Goal: Transaction & Acquisition: Subscribe to service/newsletter

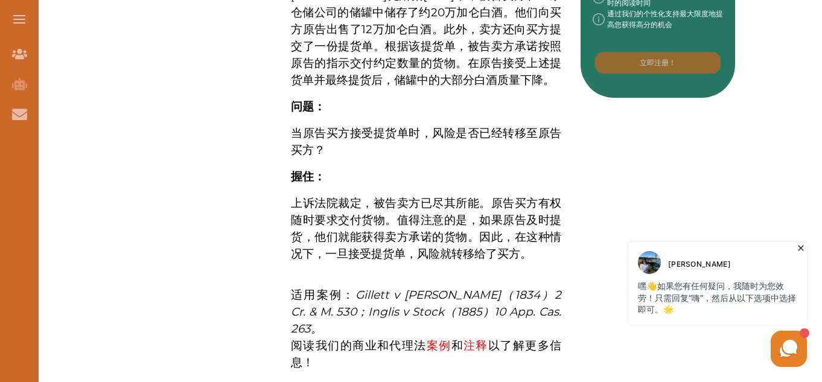
scroll to position [681, 0]
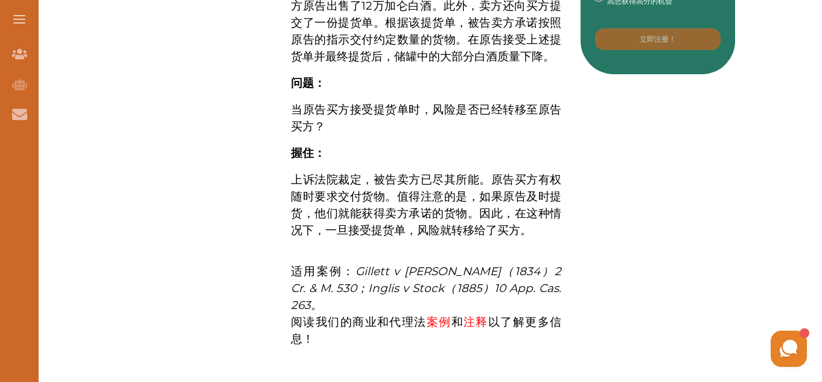
scroll to position [705, 0]
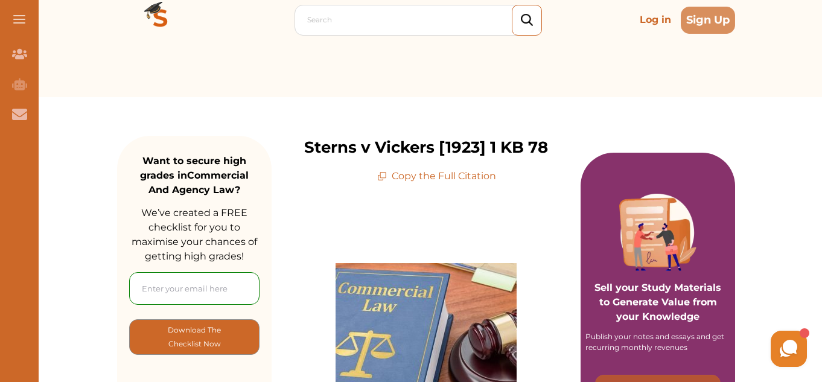
scroll to position [57, 0]
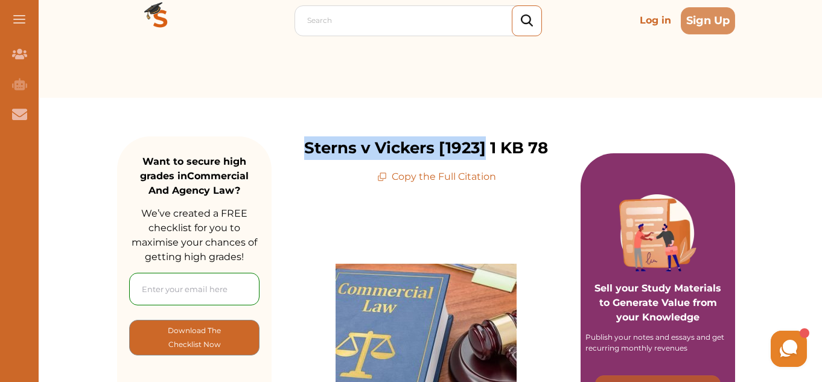
drag, startPoint x: 302, startPoint y: 147, endPoint x: 483, endPoint y: 143, distance: 181.0
click at [483, 143] on div "Sterns v Vickers [1923] 1 KB 78 Copy the Full Citation" at bounding box center [425, 160] width 309 height 48
copy p "Sterns v Vickers [1923]"
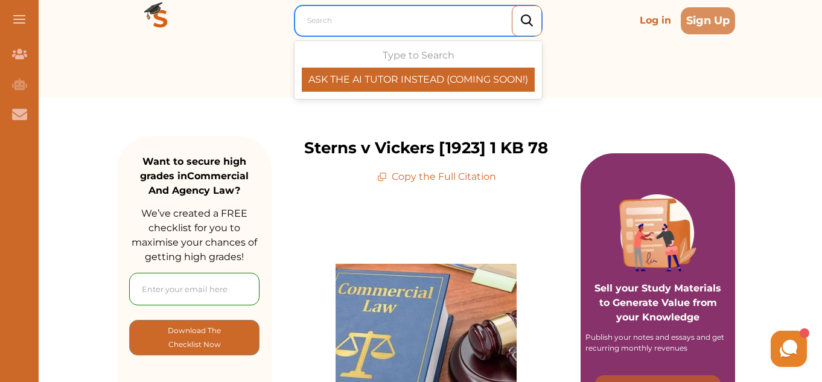
click at [445, 25] on div at bounding box center [421, 20] width 228 height 17
paste input "Sterns v Vickers [1923]"
type input "Sterns v Vickers [1923]"
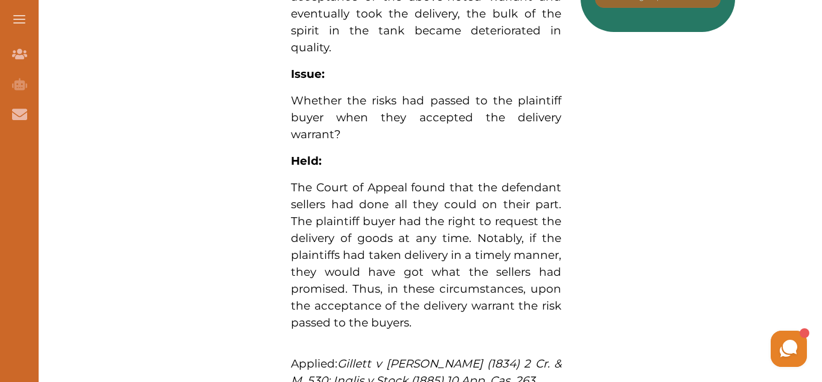
scroll to position [943, 0]
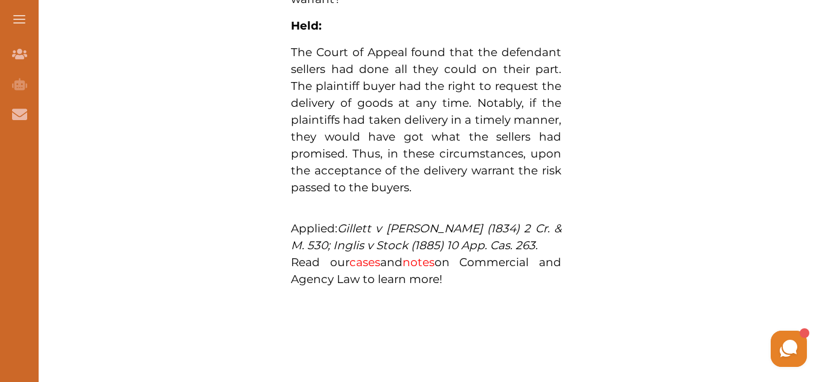
drag, startPoint x: 417, startPoint y: 171, endPoint x: 290, endPoint y: 33, distance: 187.9
drag, startPoint x: 290, startPoint y: 33, endPoint x: 384, endPoint y: 169, distance: 166.1
drag, startPoint x: 412, startPoint y: 166, endPoint x: 309, endPoint y: 39, distance: 164.3
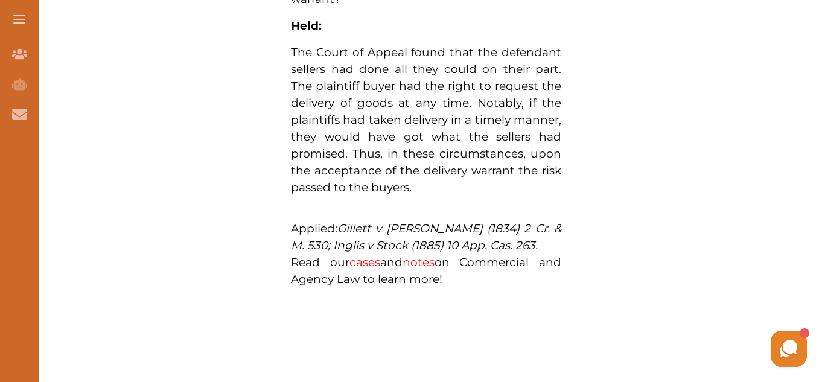
click at [309, 44] on p "The Court of Appeal found that the defendant sellers had done all they could on…" at bounding box center [426, 120] width 270 height 152
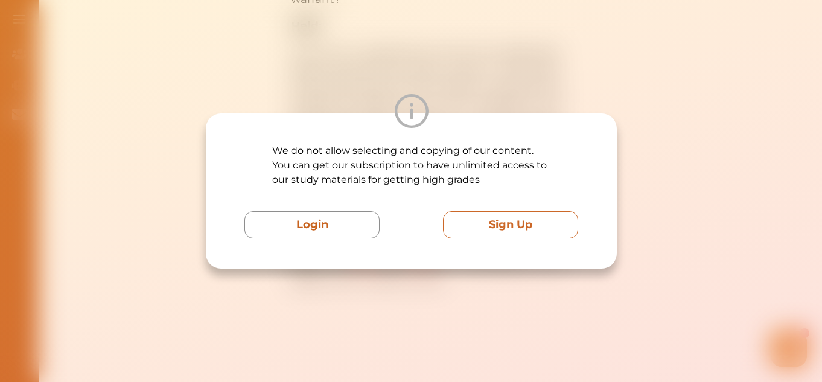
click at [492, 230] on button "Sign Up" at bounding box center [510, 224] width 135 height 27
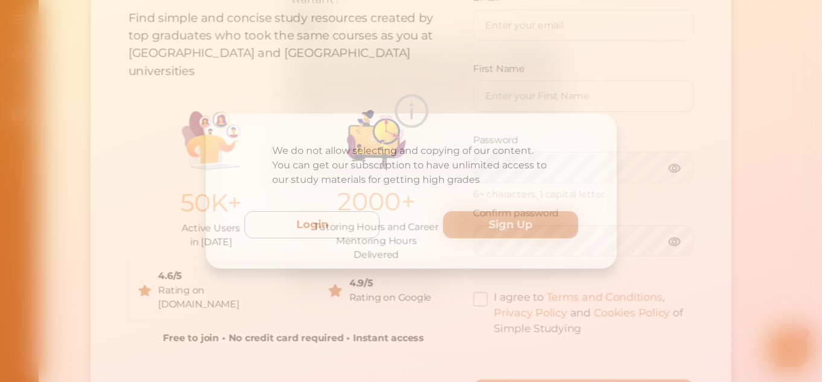
scroll to position [173, 0]
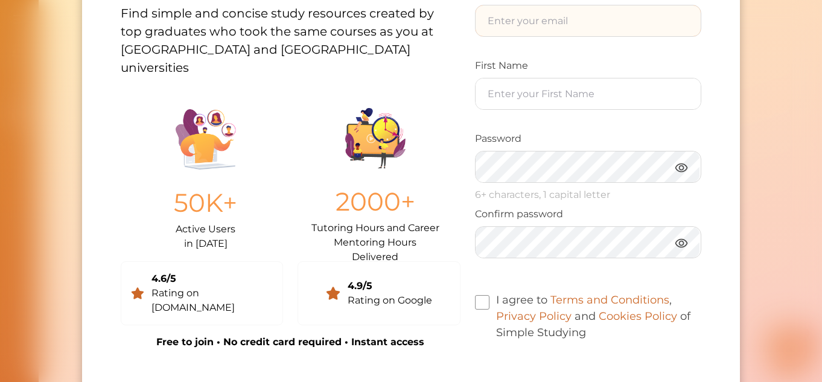
click at [577, 26] on input "text" at bounding box center [587, 20] width 225 height 31
type input "thongph-wb23@student.tarc.edu.my"
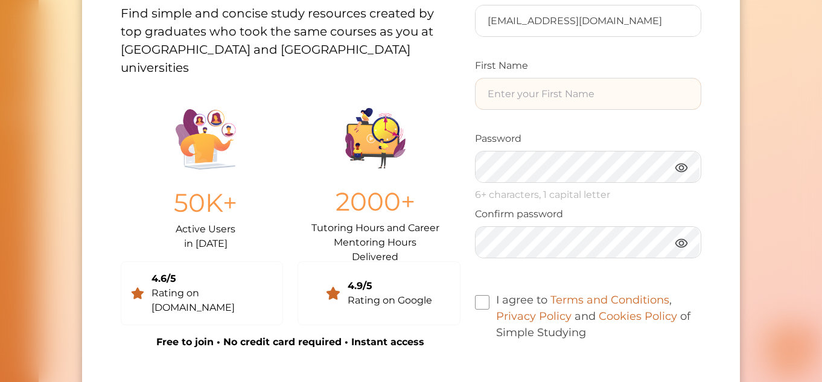
click at [551, 100] on input "text" at bounding box center [587, 93] width 225 height 31
type input "Pui Hun"
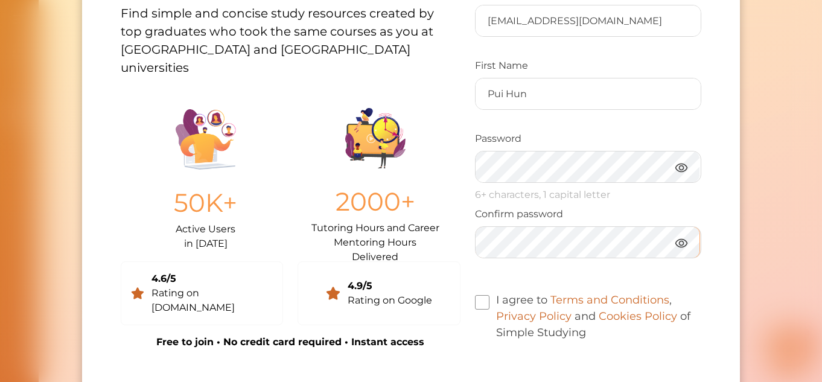
scroll to position [287, 0]
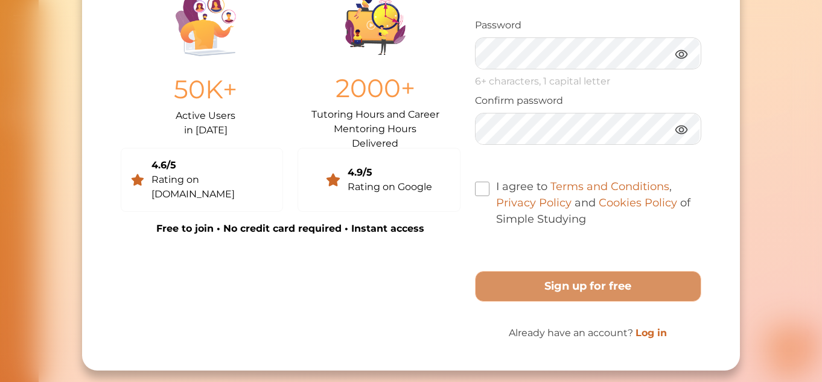
click at [489, 191] on label "I agree to Terms and Conditions , Privacy Policy and Cookies Policy of Simple S…" at bounding box center [588, 203] width 226 height 49
click at [586, 211] on input "I agree to Terms and Conditions , Privacy Policy and Cookies Policy of Simple S…" at bounding box center [586, 211] width 0 height 0
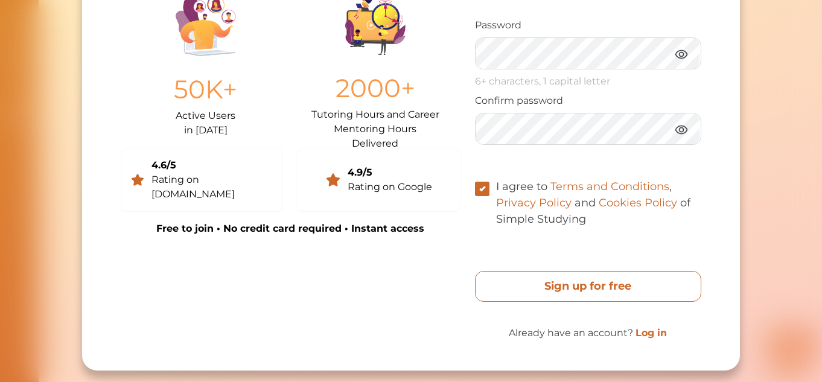
click at [493, 287] on free "Sign up for free" at bounding box center [588, 286] width 226 height 31
click at [529, 285] on free "Sign up for free" at bounding box center [588, 286] width 226 height 31
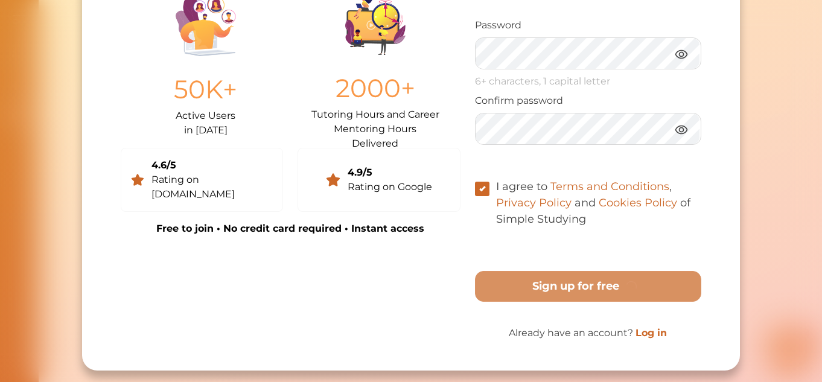
scroll to position [0, 0]
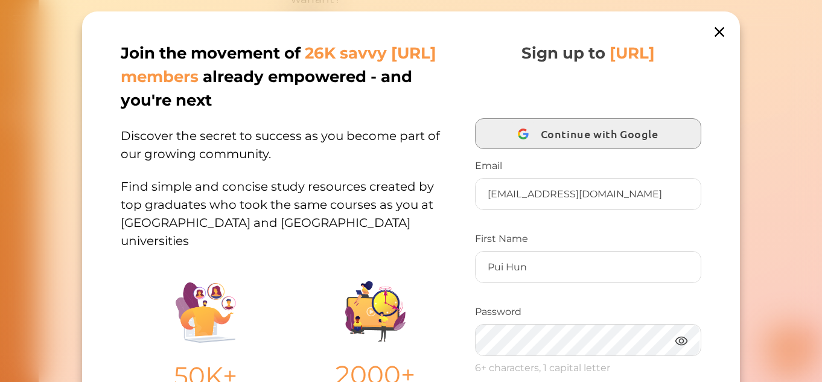
click at [553, 145] on span "Continue with Google" at bounding box center [602, 133] width 124 height 28
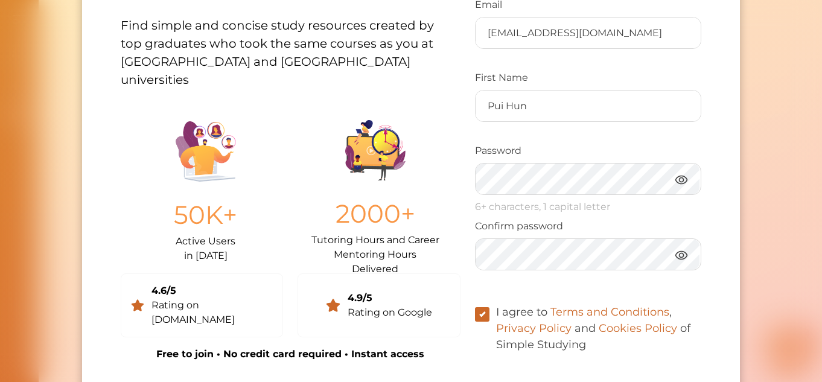
click at [454, 305] on div "Join the movement of 26K savvy StudyCrowd.AI members already empowered - and yo…" at bounding box center [291, 173] width 340 height 585
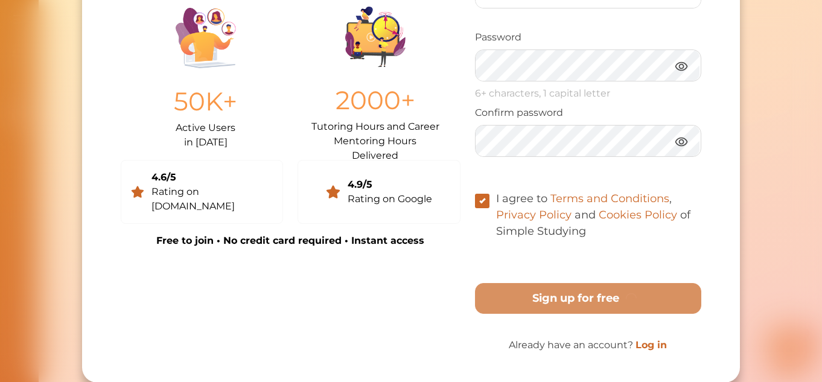
scroll to position [287, 0]
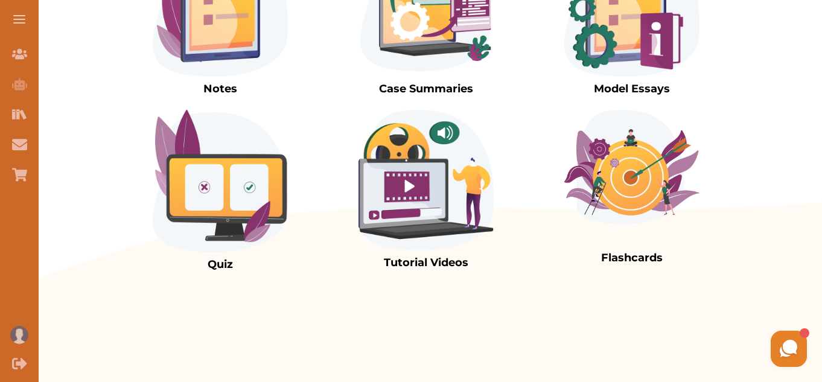
scroll to position [1259, 0]
click at [449, 71] on div "Case Summaries" at bounding box center [425, 3] width 135 height 135
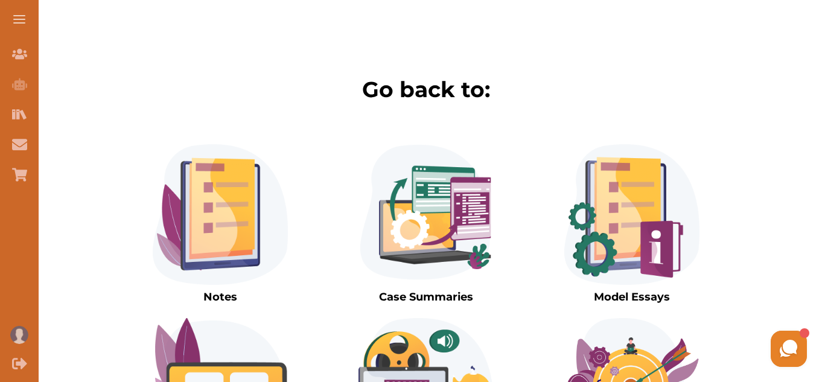
click at [251, 184] on img at bounding box center [220, 214] width 135 height 141
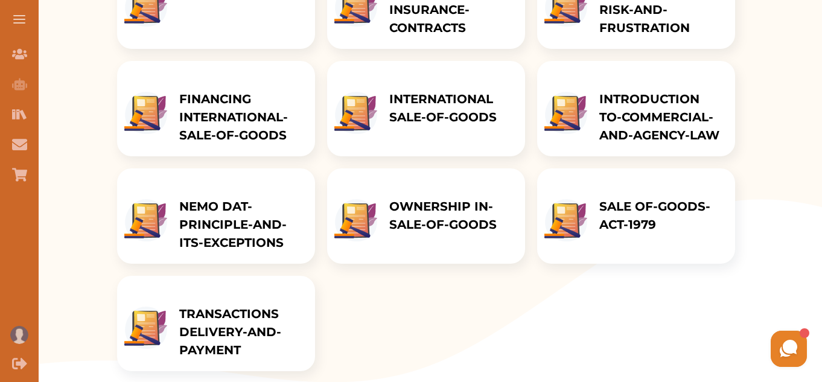
scroll to position [279, 0]
click at [619, 217] on p "SALE OF-GOODS-ACT-1979" at bounding box center [661, 215] width 124 height 36
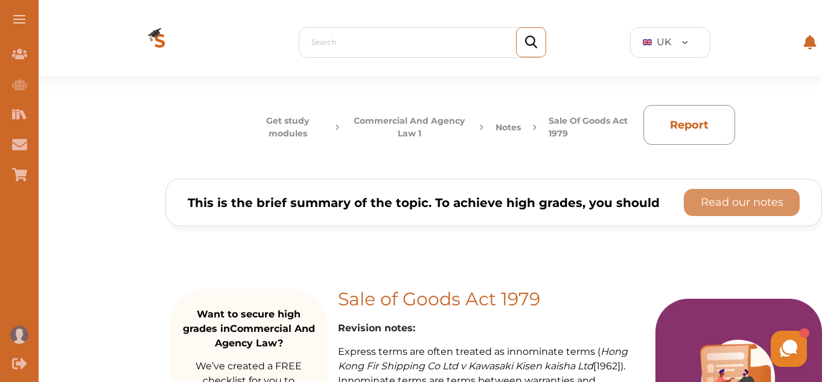
click at [298, 134] on button "Get study modules" at bounding box center [287, 127] width 71 height 25
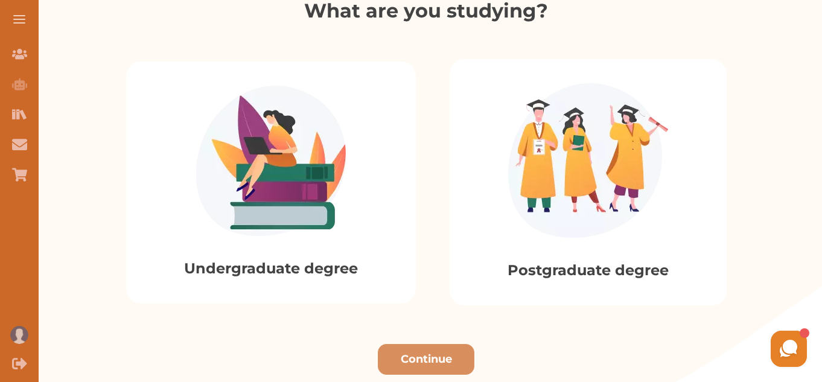
scroll to position [267, 0]
click at [298, 134] on img at bounding box center [271, 161] width 150 height 150
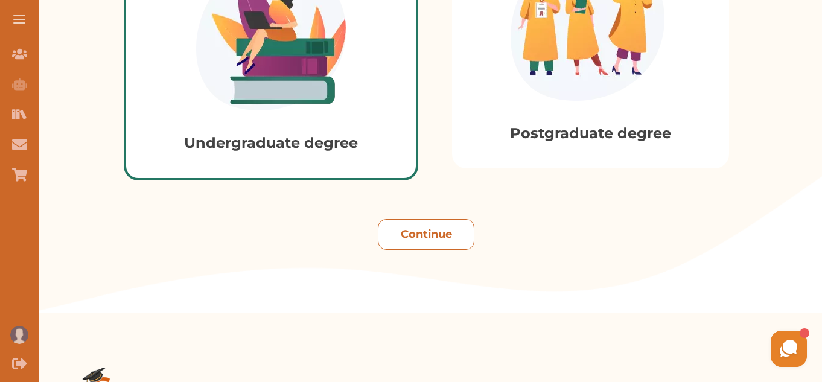
click at [416, 231] on button "Continue" at bounding box center [426, 234] width 97 height 31
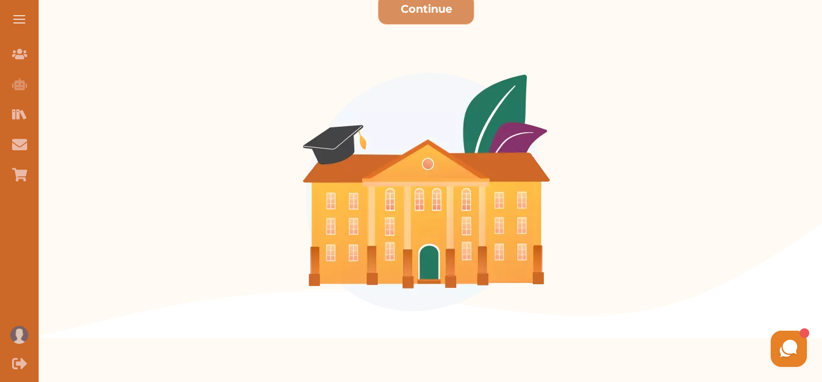
scroll to position [125, 0]
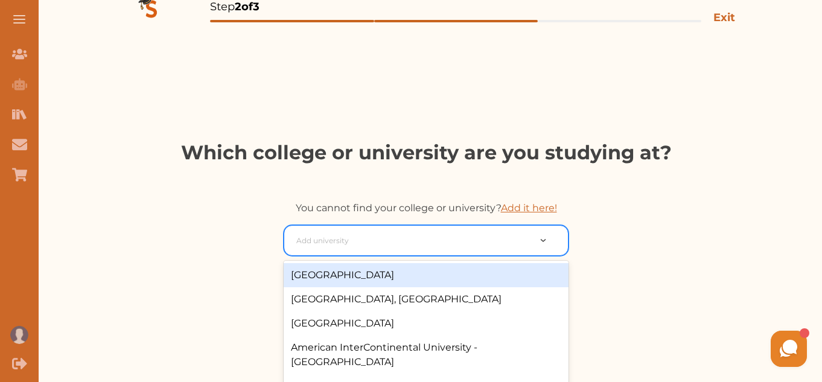
click at [426, 248] on div at bounding box center [412, 240] width 233 height 17
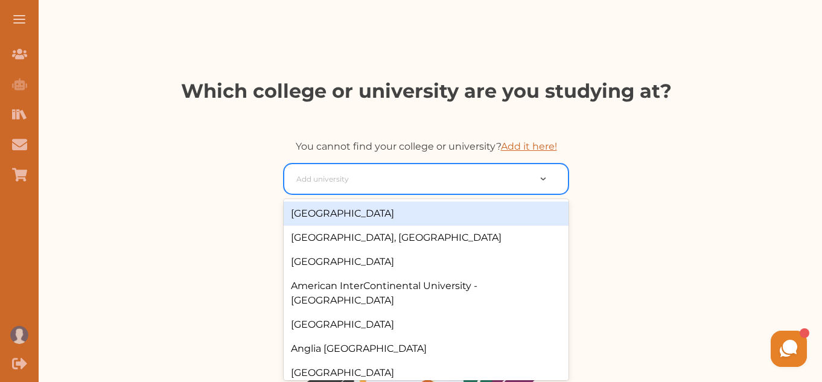
scroll to position [190, 0]
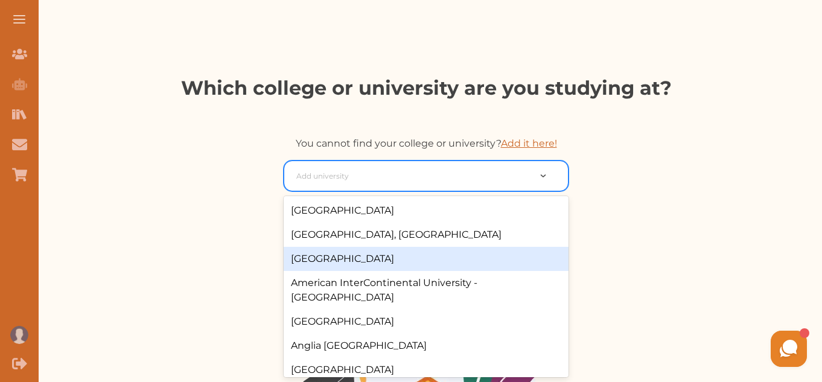
type input "R"
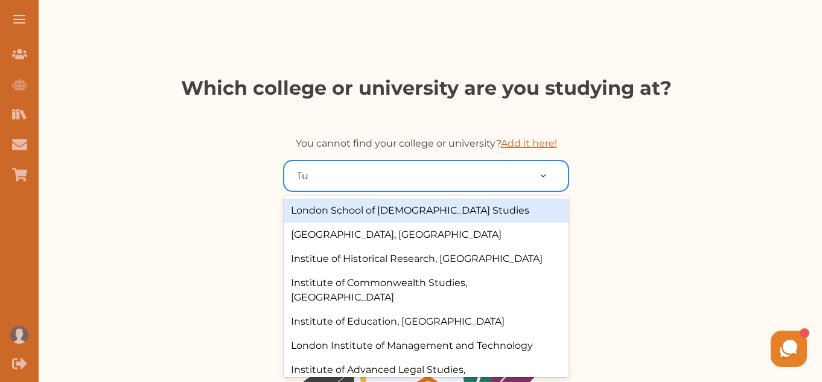
type input "T"
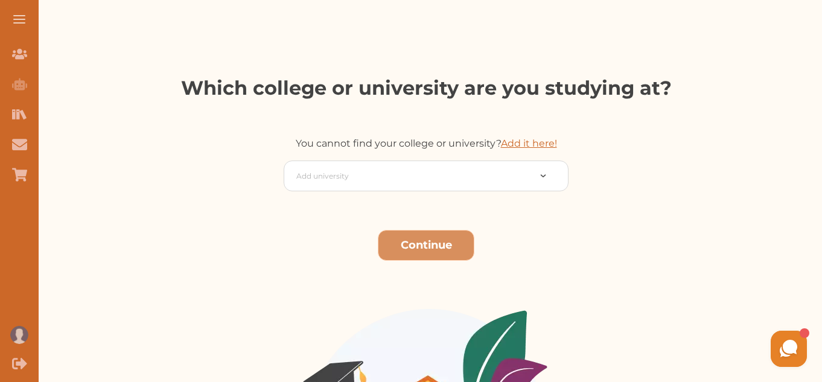
click at [528, 142] on link "Add it here!" at bounding box center [529, 143] width 56 height 11
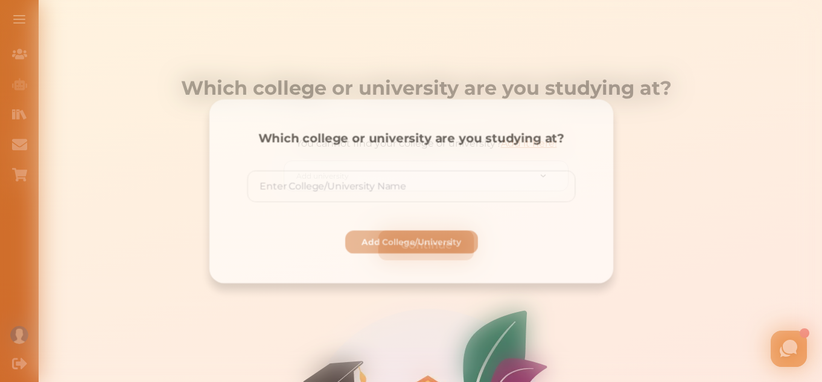
type input "Y"
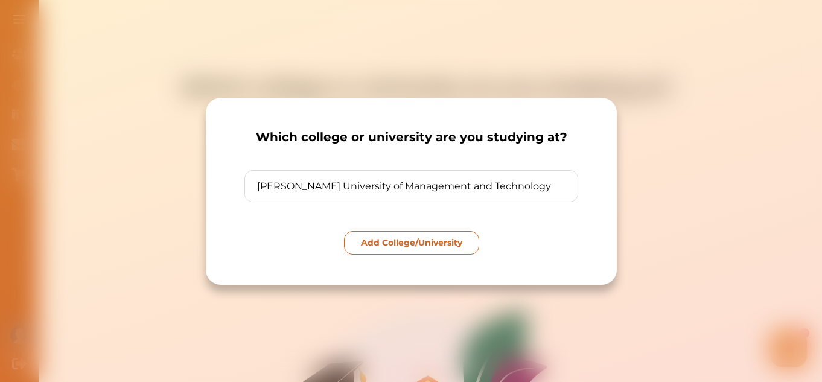
type input "Tunku Abdul Rahman University of Management and Technology"
click at [432, 249] on p "Add College/University" at bounding box center [410, 242] width 101 height 13
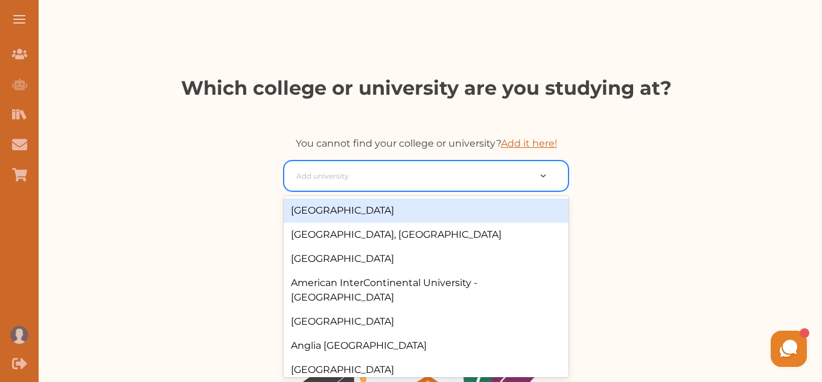
click at [445, 162] on div "Add university" at bounding box center [425, 175] width 285 height 31
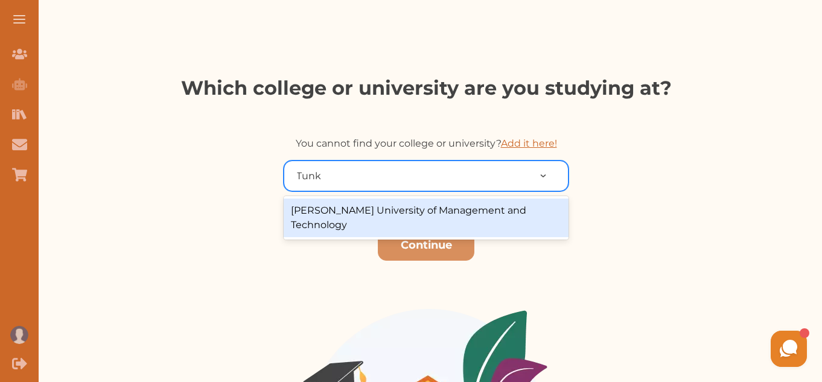
type input "Tunku"
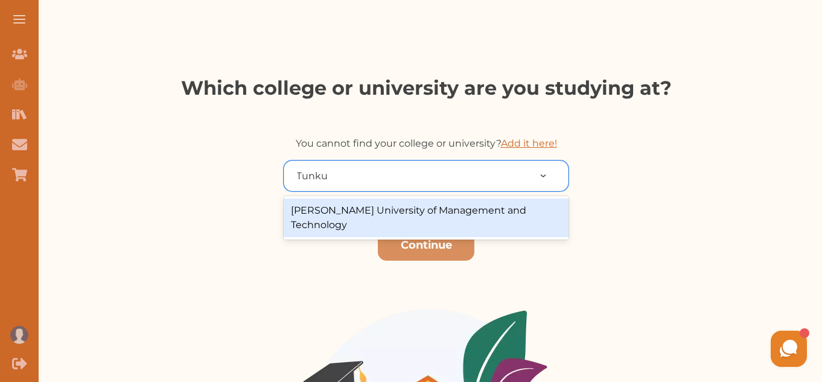
click at [451, 217] on div "Tunku Abdul Rahman University of Management and Technology" at bounding box center [425, 217] width 285 height 39
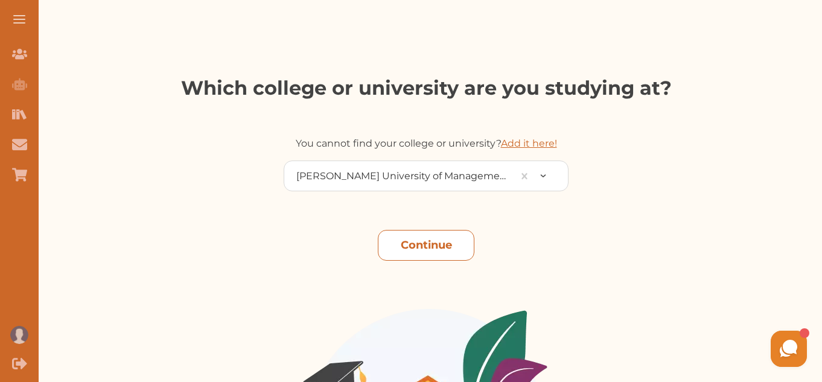
click at [435, 247] on button "Continue" at bounding box center [426, 245] width 97 height 31
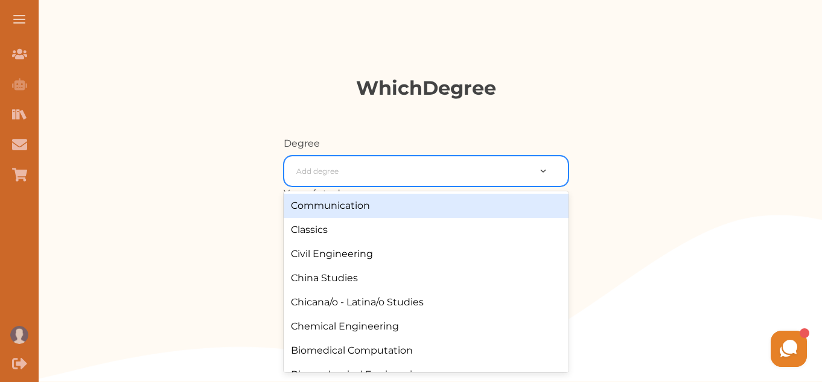
click at [445, 179] on div at bounding box center [412, 171] width 233 height 17
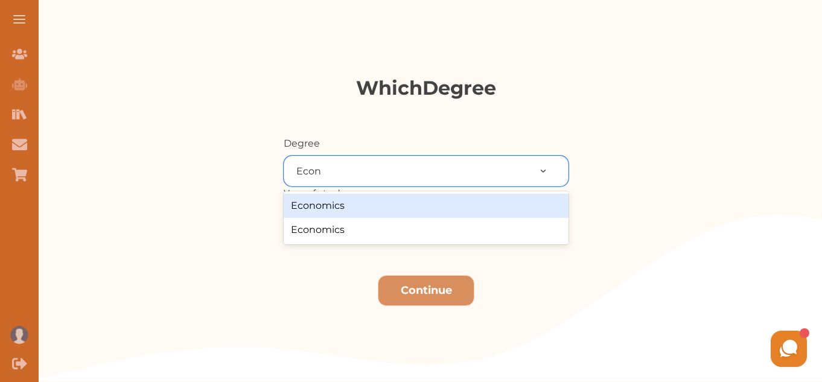
type input "Econo"
click at [432, 215] on div "Economics" at bounding box center [425, 206] width 285 height 24
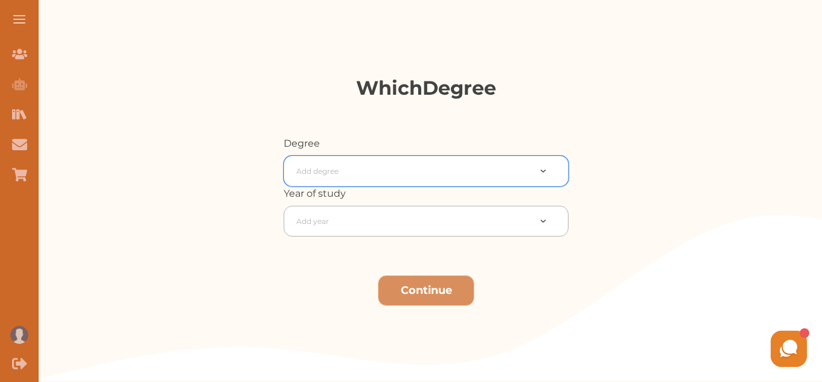
click at [431, 220] on div at bounding box center [412, 221] width 233 height 17
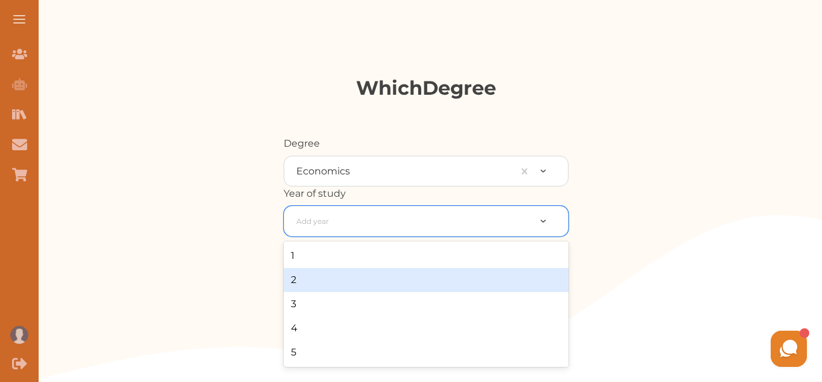
click at [426, 277] on div "2" at bounding box center [425, 280] width 285 height 24
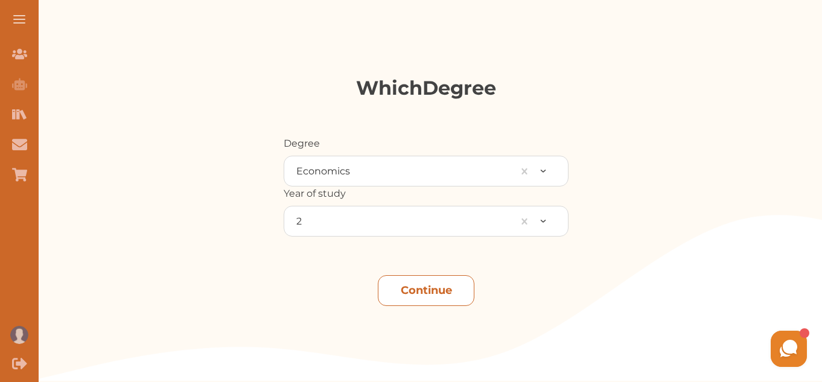
click at [426, 282] on button "Continue" at bounding box center [426, 290] width 97 height 31
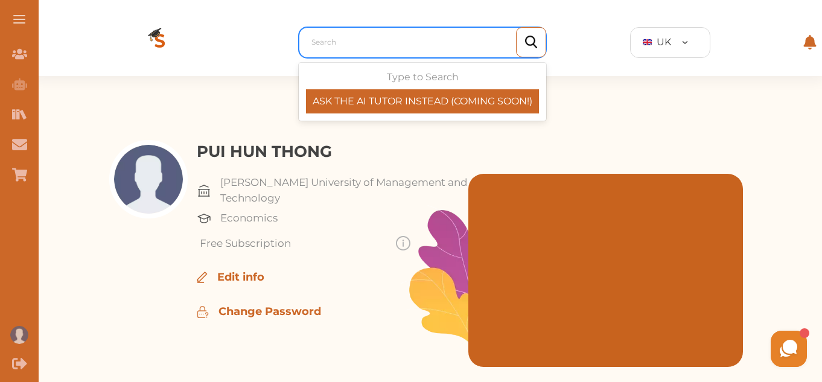
click at [333, 42] on div at bounding box center [425, 42] width 228 height 17
paste input "Sterns v Vickers [1923]"
type input "Sterns v Vickers [1923]"
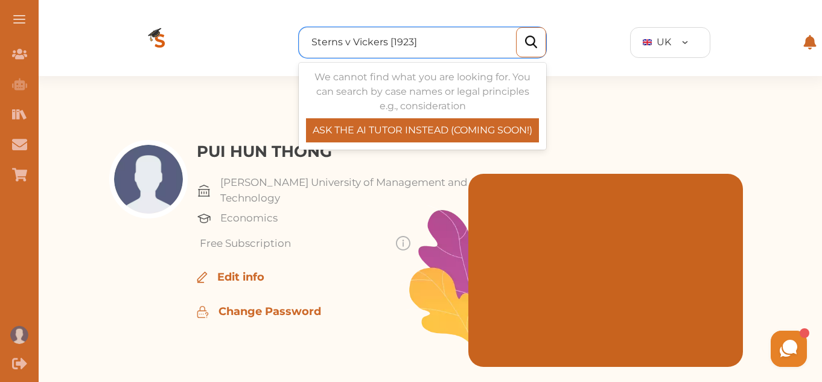
click at [333, 64] on div "We cannot find what you are looking for. You can search by case names or legal …" at bounding box center [422, 106] width 247 height 87
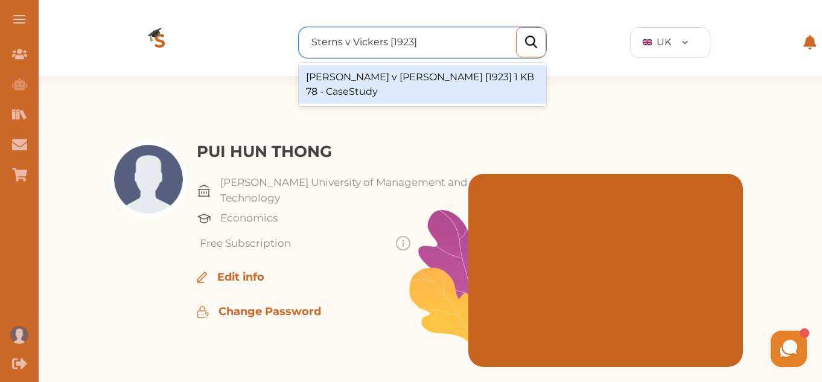
click at [333, 64] on div "Sterns v Vickers [1923] 1 KB 78 - CaseStudy" at bounding box center [422, 84] width 247 height 43
click at [337, 69] on div "Sterns v Vickers [1923] 1 KB 78 - CaseStudy" at bounding box center [422, 84] width 247 height 39
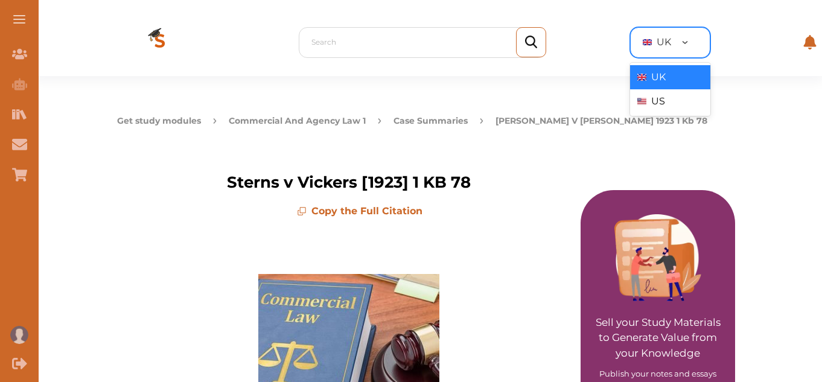
click at [663, 39] on span "UK" at bounding box center [663, 42] width 14 height 14
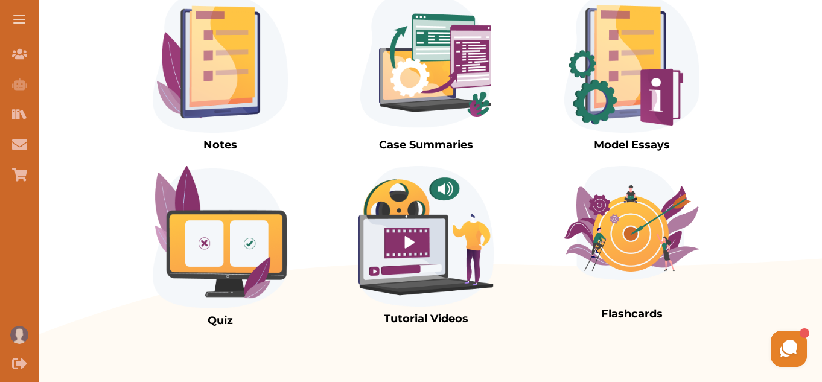
scroll to position [1203, 0]
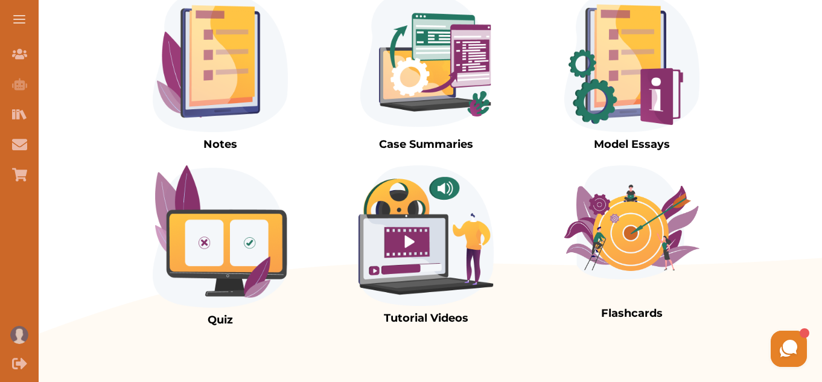
click at [601, 89] on img at bounding box center [631, 62] width 135 height 141
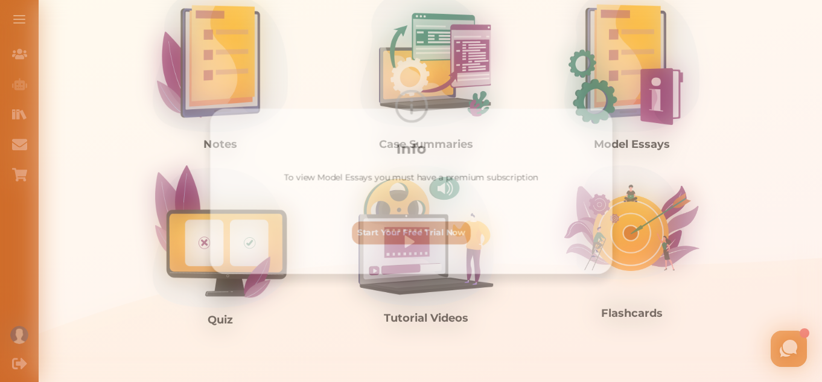
click at [591, 69] on div "Info To view Model Essays you must have a premium subscription Start Your Free …" at bounding box center [411, 191] width 822 height 382
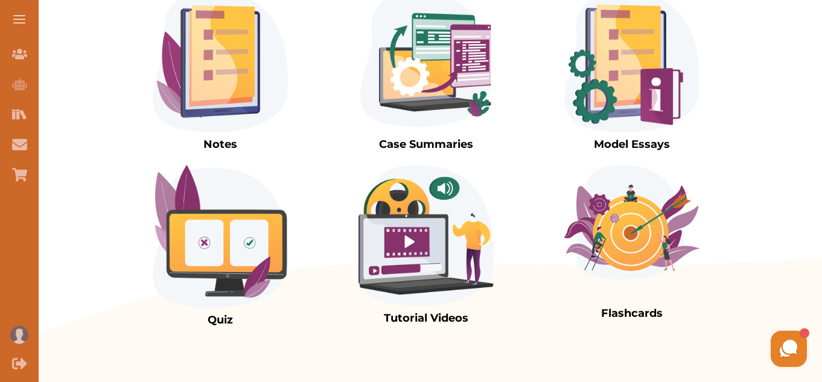
click at [426, 89] on img at bounding box center [425, 62] width 135 height 141
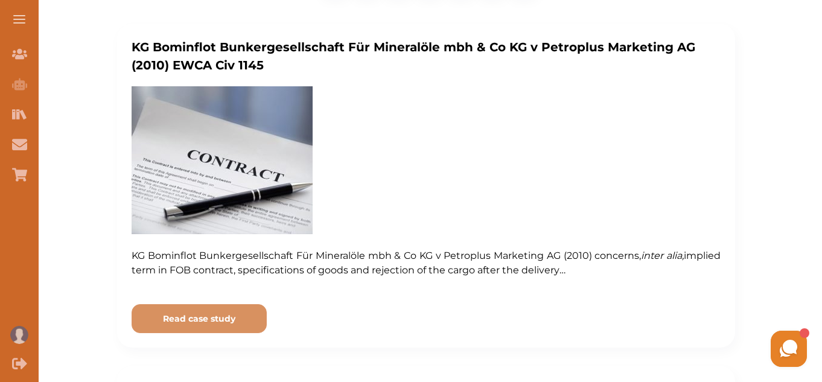
scroll to position [313, 0]
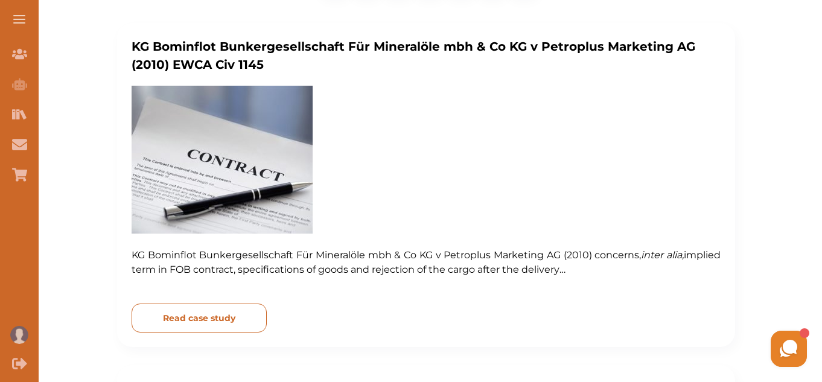
click at [232, 323] on p "Read case study" at bounding box center [199, 318] width 72 height 13
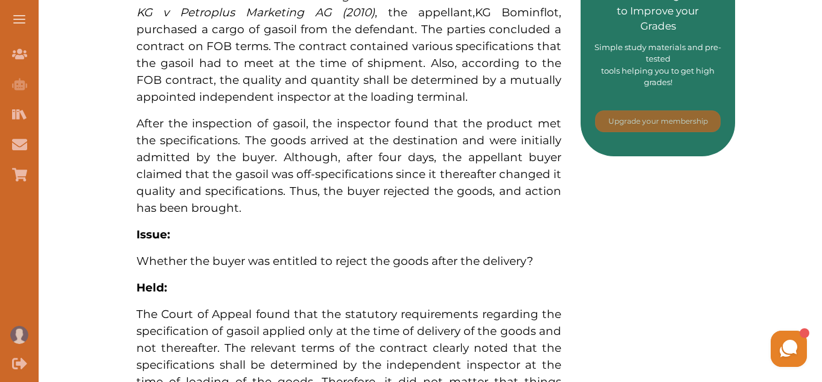
scroll to position [677, 0]
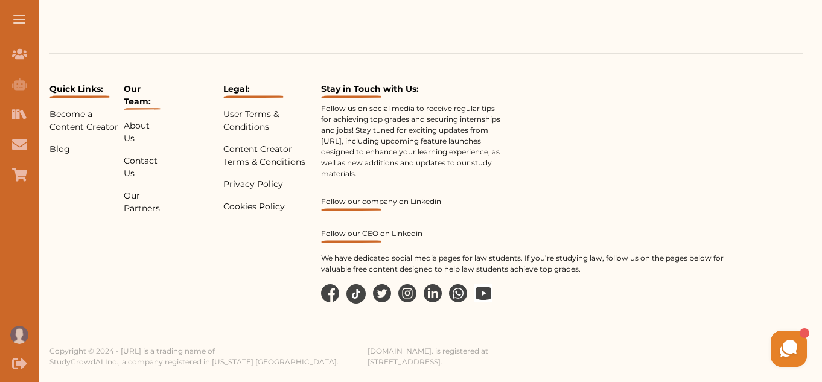
scroll to position [180, 0]
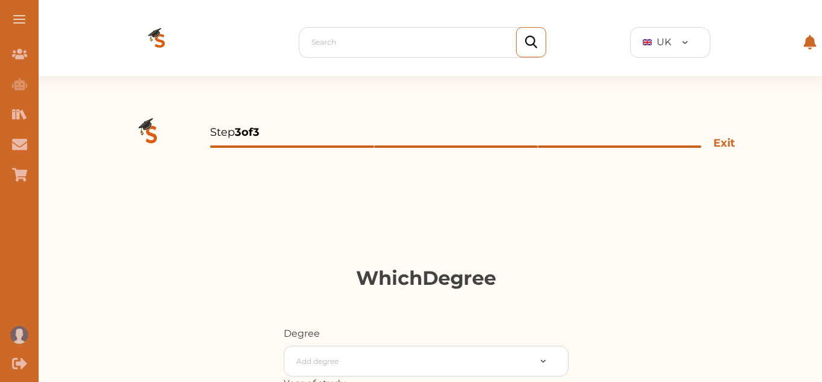
scroll to position [190, 0]
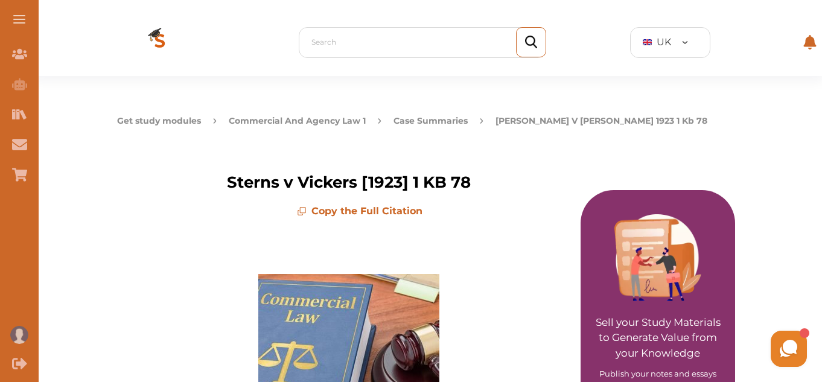
click at [154, 37] on img at bounding box center [160, 42] width 82 height 68
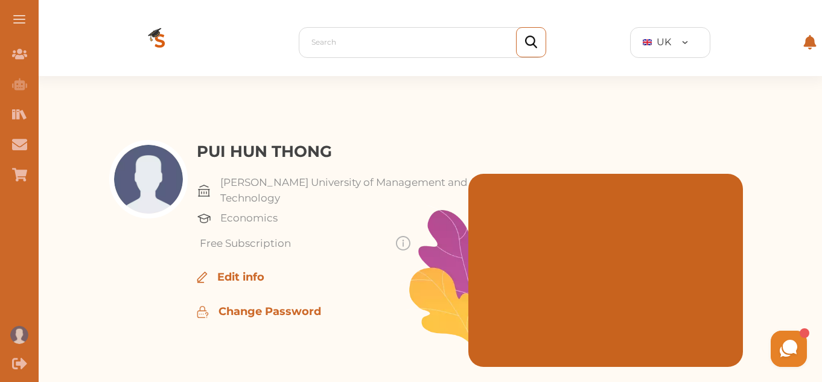
click at [77, 46] on div "Search Your Library UK Contact Us" at bounding box center [426, 42] width 782 height 68
